Goal: Task Accomplishment & Management: Manage account settings

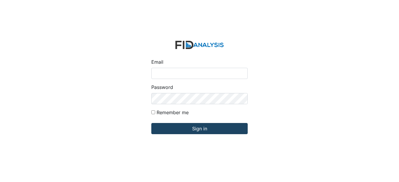
type input "[EMAIL_ADDRESS][DOMAIN_NAME]"
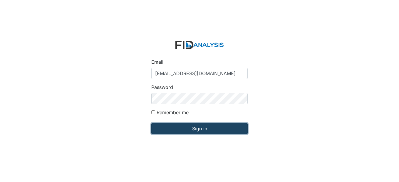
click at [200, 129] on input "Sign in" at bounding box center [199, 128] width 96 height 11
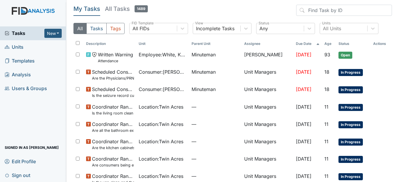
click at [18, 46] on span "Units" at bounding box center [14, 47] width 19 height 9
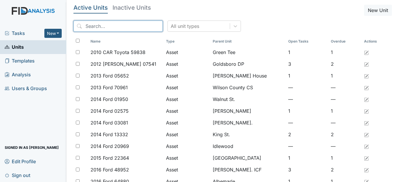
click at [119, 28] on input "search" at bounding box center [117, 26] width 89 height 11
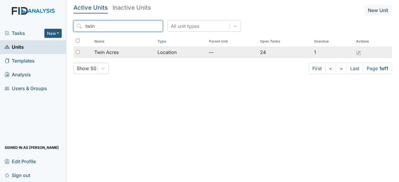
type input "twin"
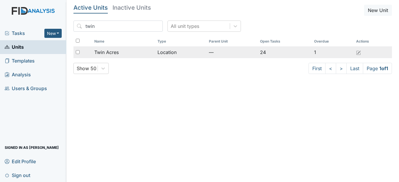
click at [133, 52] on div "Twin Acres" at bounding box center [123, 52] width 58 height 7
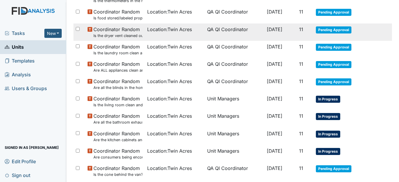
scroll to position [293, 0]
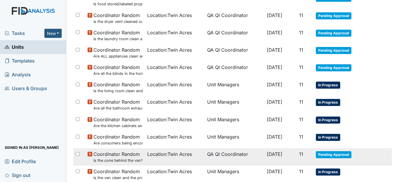
click at [148, 152] on span "Location : Twin Acres" at bounding box center [169, 154] width 45 height 7
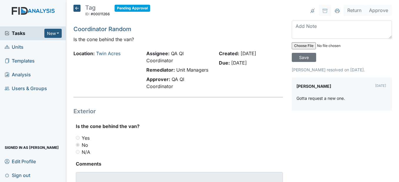
click at [74, 8] on icon at bounding box center [76, 8] width 7 height 7
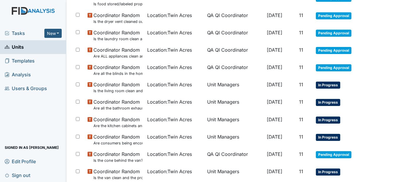
scroll to position [323, 0]
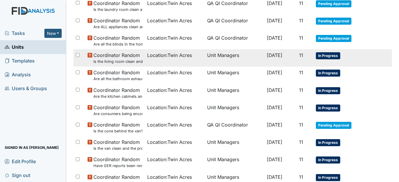
click at [227, 59] on td "Unit Managers" at bounding box center [235, 57] width 60 height 17
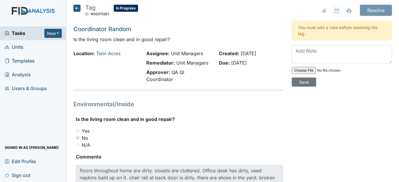
click at [81, 6] on h5 "Tag ID: #00011261 In Progress Autosaving..." at bounding box center [105, 11] width 65 height 13
click at [79, 9] on icon at bounding box center [76, 8] width 7 height 7
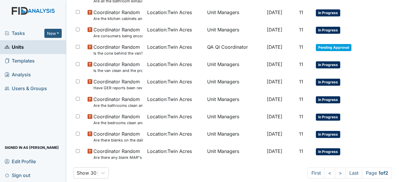
scroll to position [411, 0]
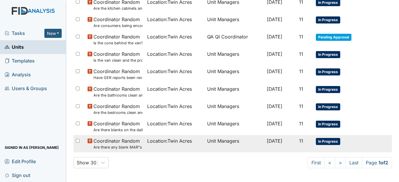
click at [163, 140] on span "Location : [GEOGRAPHIC_DATA]" at bounding box center [169, 140] width 45 height 7
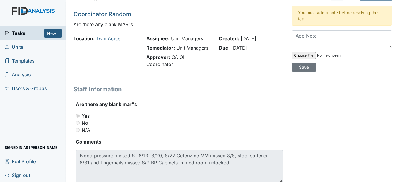
scroll to position [29, 0]
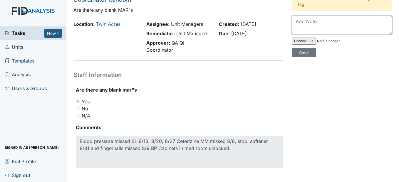
click at [307, 21] on textarea at bounding box center [341, 25] width 100 height 18
type textarea "Will have staff to back and sign off in the MAR"
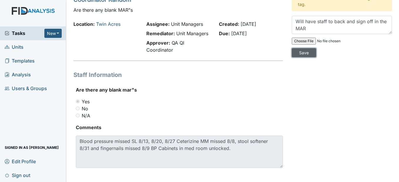
click at [302, 52] on input "Save" at bounding box center [303, 52] width 24 height 9
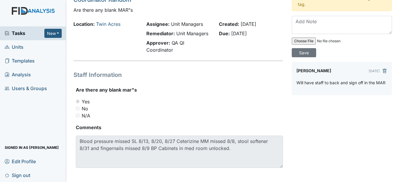
scroll to position [0, 0]
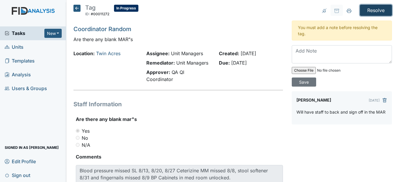
click at [373, 7] on input "Resolve" at bounding box center [375, 10] width 32 height 11
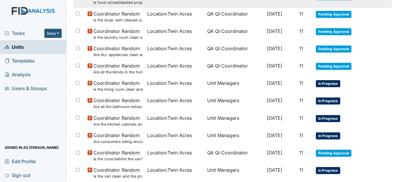
scroll to position [323, 0]
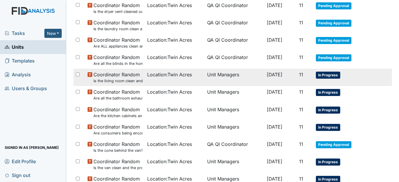
click at [175, 74] on span "Location : [GEOGRAPHIC_DATA]" at bounding box center [169, 74] width 45 height 7
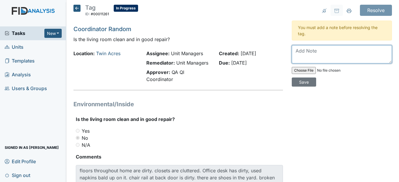
click at [304, 54] on textarea at bounding box center [341, 54] width 100 height 18
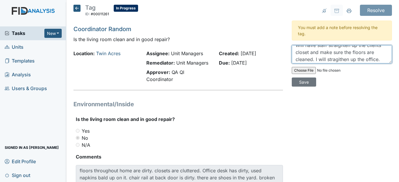
scroll to position [7, 0]
type textarea "Will have staff straighten up the clients closet and make sure the floors are c…"
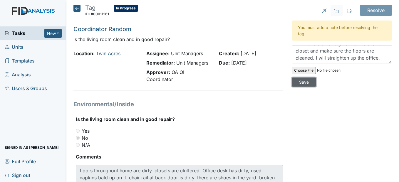
click at [299, 85] on input "Save" at bounding box center [303, 81] width 24 height 9
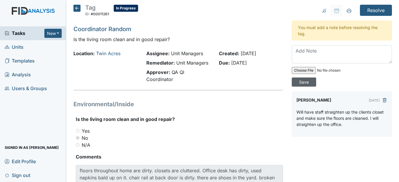
scroll to position [0, 0]
click at [368, 9] on input "Resolve" at bounding box center [375, 10] width 32 height 11
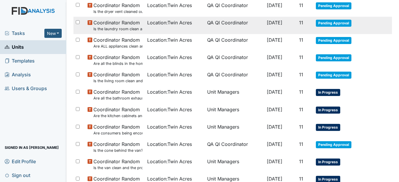
scroll to position [352, 0]
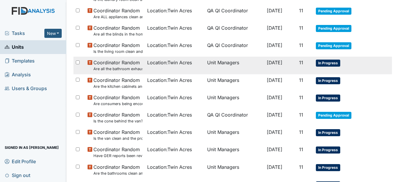
click at [184, 66] on span "Location : Twin Acres" at bounding box center [169, 62] width 45 height 7
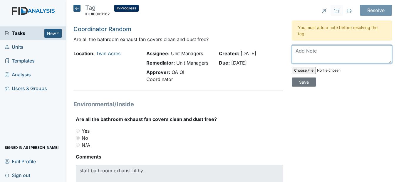
click at [298, 49] on textarea at bounding box center [341, 54] width 100 height 18
type textarea "Will get it clean"
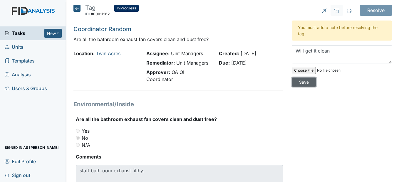
click at [306, 84] on input "Save" at bounding box center [303, 81] width 24 height 9
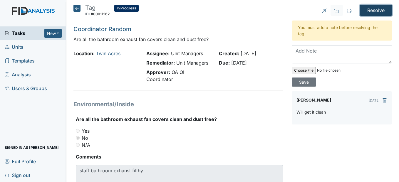
click at [376, 11] on input "Resolve" at bounding box center [375, 10] width 32 height 11
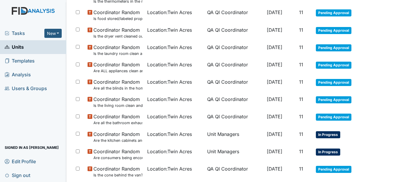
scroll to position [323, 0]
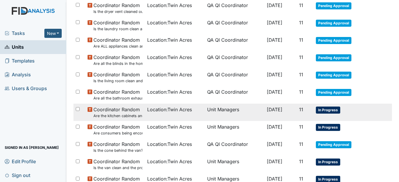
click at [192, 114] on td "Location : Twin Acres" at bounding box center [175, 112] width 60 height 17
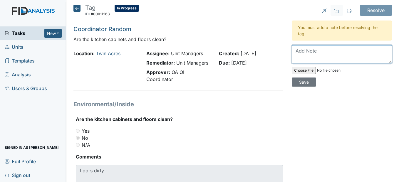
click at [305, 50] on textarea at bounding box center [341, 54] width 100 height 18
type textarea "Will get the floors clean"
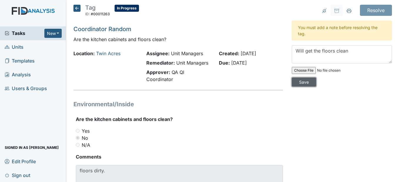
click at [303, 82] on input "Save" at bounding box center [303, 81] width 24 height 9
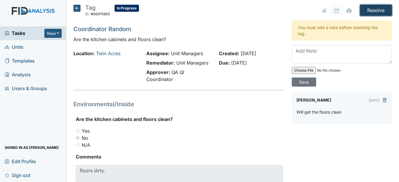
click at [373, 8] on input "Resolve" at bounding box center [375, 10] width 32 height 11
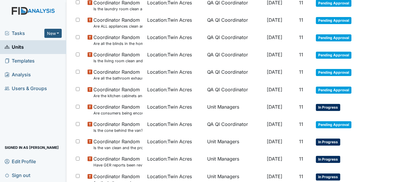
scroll to position [352, 0]
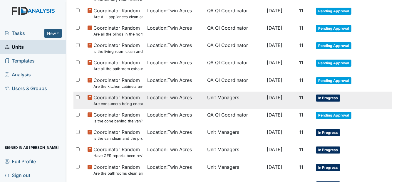
click at [208, 97] on td "Unit Managers" at bounding box center [235, 100] width 60 height 17
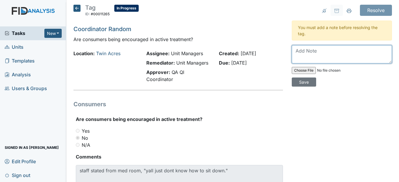
click at [300, 54] on textarea at bounding box center [341, 54] width 100 height 18
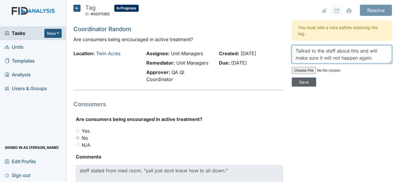
type textarea "Talked to the staff about this and will make sure it will not happen again."
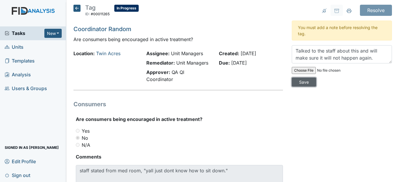
click at [302, 81] on input "Save" at bounding box center [303, 81] width 24 height 9
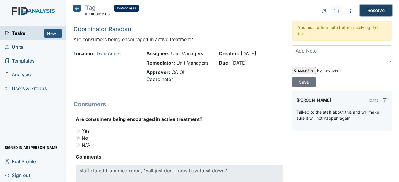
click at [369, 11] on input "Resolve" at bounding box center [375, 10] width 32 height 11
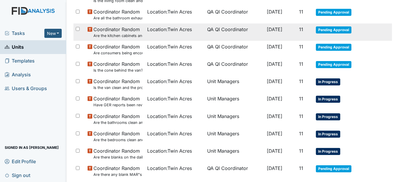
scroll to position [411, 0]
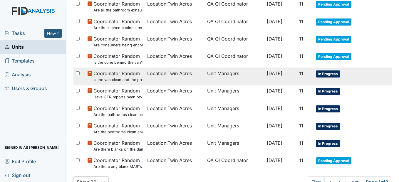
click at [191, 77] on div "Location : Twin Acres" at bounding box center [174, 73] width 55 height 7
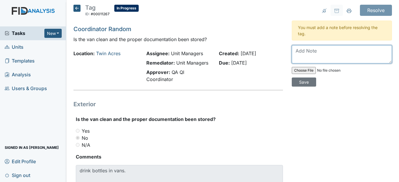
click at [311, 53] on textarea at bounding box center [341, 54] width 100 height 18
type textarea "Had staff to clean the van"
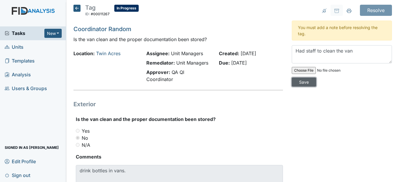
click at [296, 85] on input "Save" at bounding box center [303, 81] width 24 height 9
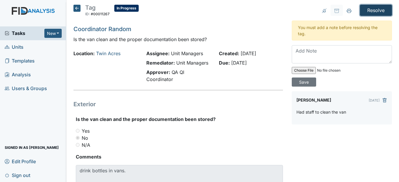
click at [368, 9] on input "Resolve" at bounding box center [375, 10] width 32 height 11
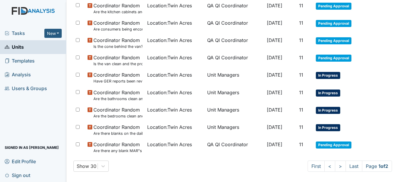
scroll to position [431, 0]
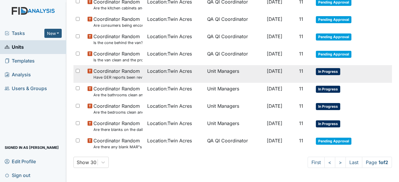
click at [195, 76] on td "Location : [GEOGRAPHIC_DATA]" at bounding box center [175, 73] width 60 height 17
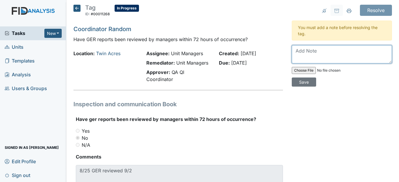
click at [308, 50] on textarea at bounding box center [341, 54] width 100 height 18
click at [321, 57] on textarea "I will do better about reviewing the GER in a fashable manner." at bounding box center [341, 54] width 100 height 18
type textarea "I will do better about reviewing the GER in a quickly manner."
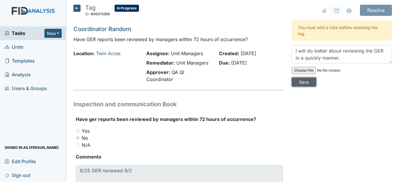
click at [300, 83] on input "Save" at bounding box center [303, 81] width 24 height 9
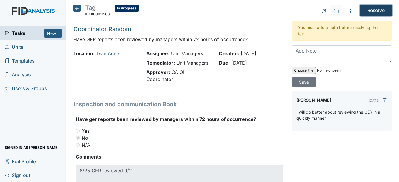
click at [376, 7] on input "Resolve" at bounding box center [375, 10] width 32 height 11
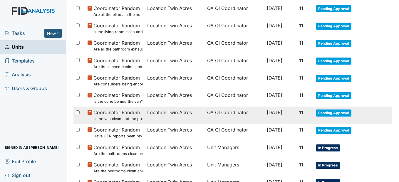
scroll to position [431, 0]
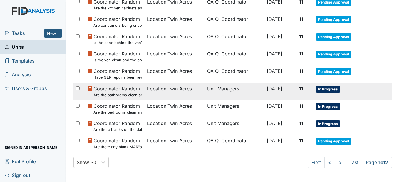
click at [227, 89] on td "Unit Managers" at bounding box center [235, 91] width 60 height 17
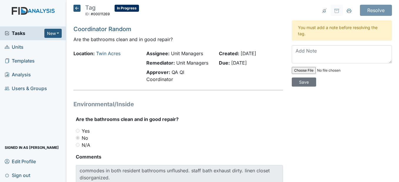
scroll to position [29, 0]
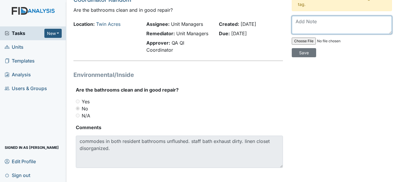
click at [308, 26] on textarea at bounding box center [341, 25] width 100 height 18
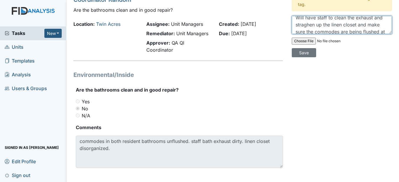
scroll to position [0, 0]
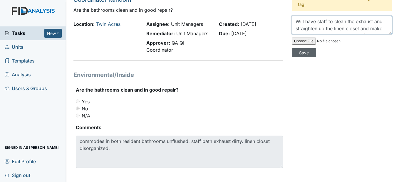
type textarea "Will have staff to clean the exhaust and straighten up the linen closet and mak…"
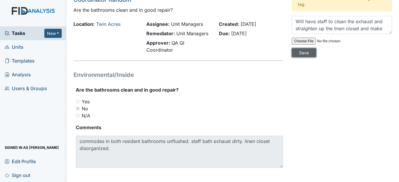
click at [305, 52] on input "Save" at bounding box center [303, 52] width 24 height 9
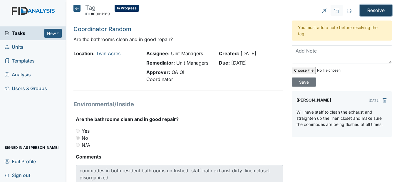
click at [371, 9] on input "Resolve" at bounding box center [375, 10] width 32 height 11
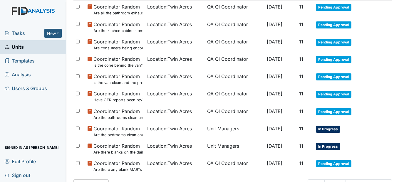
scroll to position [431, 0]
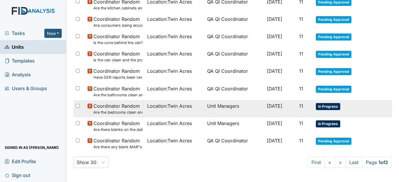
click at [191, 107] on div "Location : Twin Acres" at bounding box center [174, 105] width 55 height 7
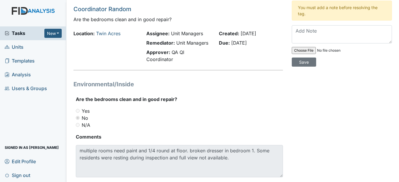
scroll to position [29, 0]
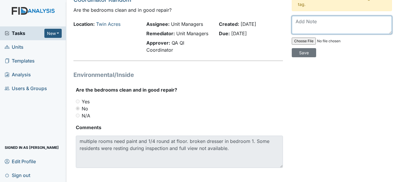
click at [320, 21] on textarea at bounding box center [341, 25] width 100 height 18
type textarea "Put in the work orders"
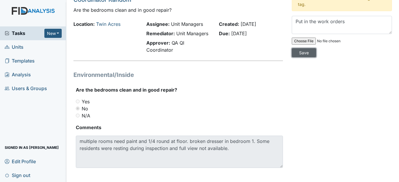
click at [306, 52] on input "Save" at bounding box center [303, 52] width 24 height 9
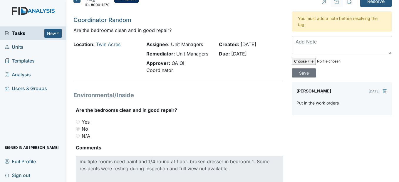
scroll to position [0, 0]
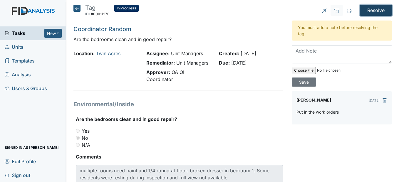
click at [373, 8] on input "Resolve" at bounding box center [375, 10] width 32 height 11
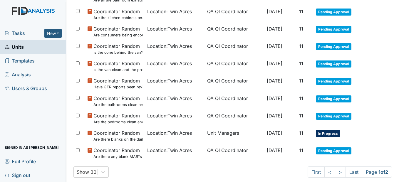
scroll to position [431, 0]
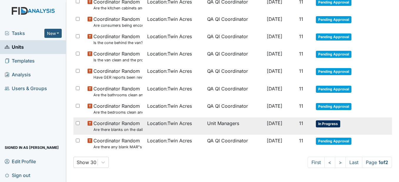
click at [224, 126] on td "Unit Managers" at bounding box center [235, 125] width 60 height 17
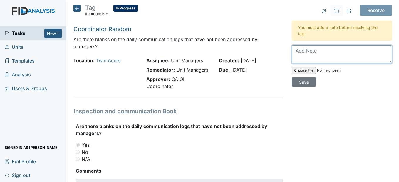
click at [298, 51] on textarea at bounding box center [341, 54] width 100 height 18
click at [377, 55] on textarea "The blanks on the communication log" at bounding box center [341, 54] width 100 height 18
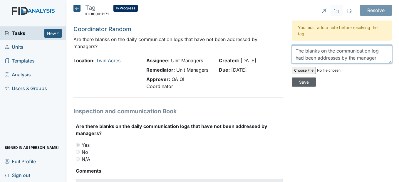
type textarea "The blanks on the communication log had been addresses by the manager"
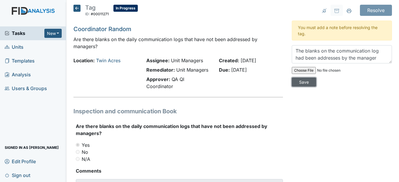
click at [303, 84] on input "Save" at bounding box center [303, 81] width 24 height 9
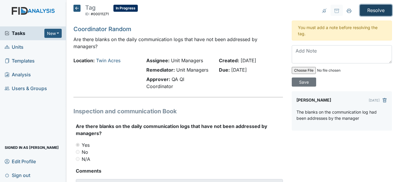
click at [374, 10] on input "Resolve" at bounding box center [375, 10] width 32 height 11
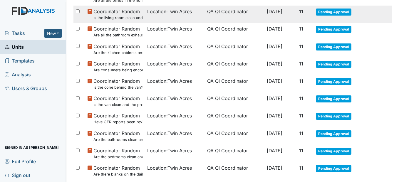
scroll to position [431, 0]
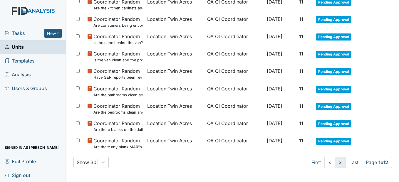
click at [335, 160] on link ">" at bounding box center [340, 162] width 11 height 11
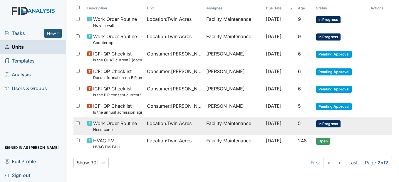
scroll to position [84, 0]
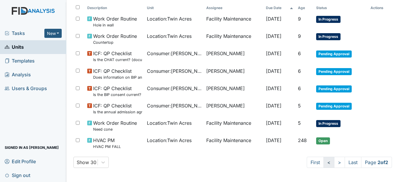
click at [323, 163] on link "<" at bounding box center [328, 162] width 11 height 11
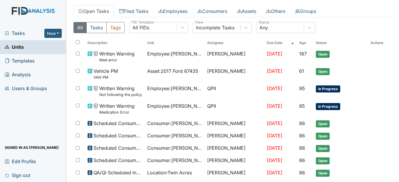
scroll to position [0, 0]
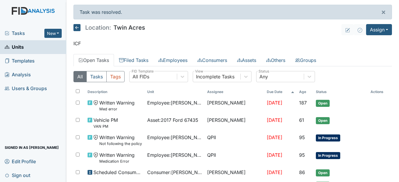
click at [34, 47] on link "Units" at bounding box center [33, 47] width 66 height 14
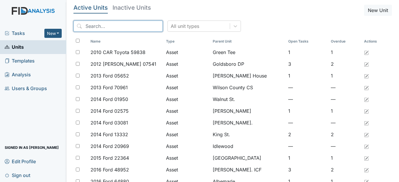
click at [105, 24] on input "search" at bounding box center [117, 26] width 89 height 11
click at [106, 23] on input "search" at bounding box center [117, 26] width 89 height 11
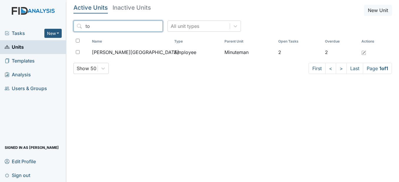
type input "t"
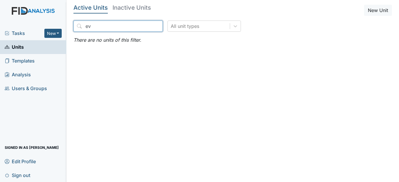
type input "e"
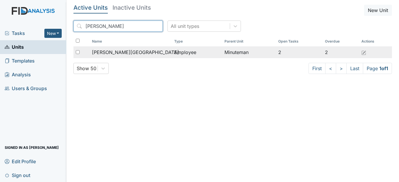
type input "tomekia"
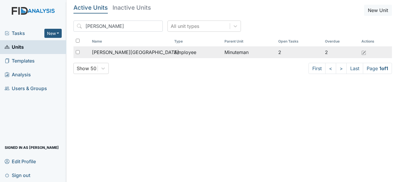
click at [109, 50] on span "[PERSON_NAME][GEOGRAPHIC_DATA]" at bounding box center [135, 52] width 87 height 7
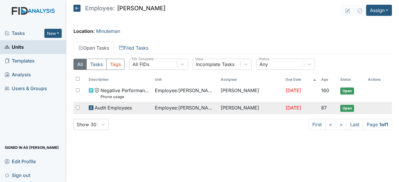
click at [170, 109] on span "Employee : [PERSON_NAME][GEOGRAPHIC_DATA]" at bounding box center [185, 107] width 61 height 7
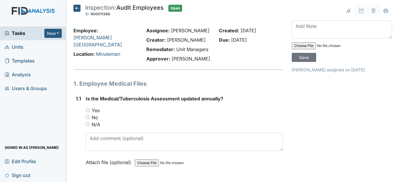
click at [77, 7] on icon at bounding box center [76, 8] width 7 height 7
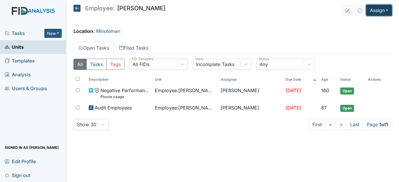
click at [387, 9] on button "Assign" at bounding box center [379, 10] width 26 height 11
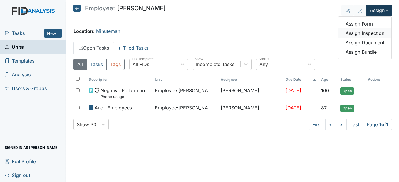
click at [370, 32] on link "Assign Inspection" at bounding box center [364, 32] width 53 height 9
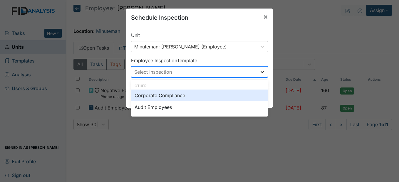
click at [261, 71] on icon at bounding box center [262, 72] width 6 height 6
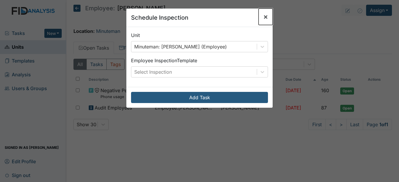
click at [263, 15] on span "×" at bounding box center [265, 16] width 5 height 9
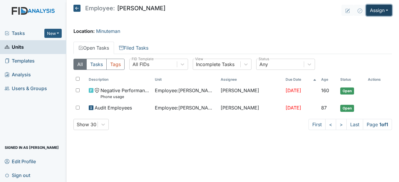
click at [380, 12] on button "Assign" at bounding box center [379, 10] width 26 height 11
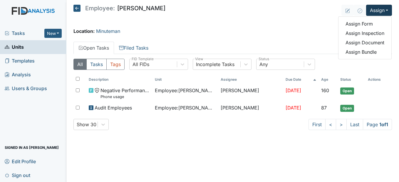
click at [294, 22] on main "Employee: [PERSON_NAME] Assign Assign Form Assign Inspection Assign Document As…" at bounding box center [232, 91] width 332 height 182
